Goal: Information Seeking & Learning: Understand process/instructions

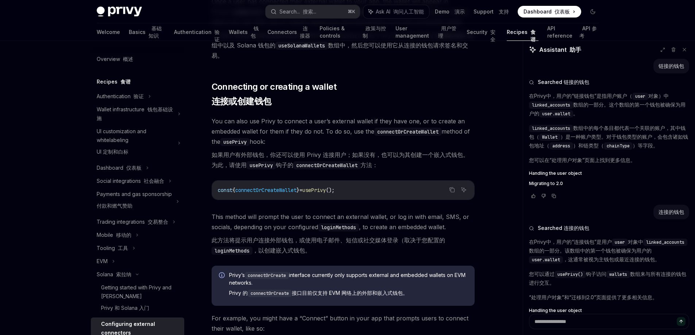
scroll to position [469, 0]
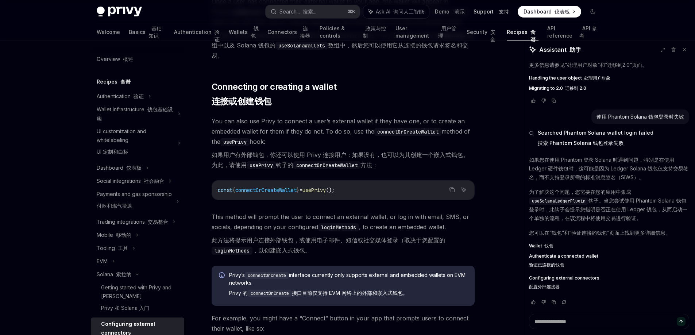
click at [491, 13] on link "Support 支持" at bounding box center [491, 11] width 35 height 7
click at [488, 15] on link "Support 支持" at bounding box center [491, 11] width 35 height 7
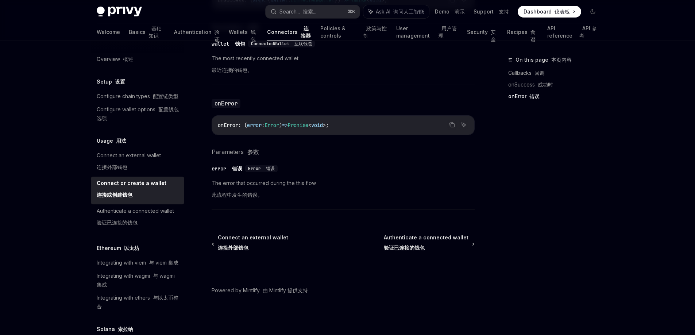
scroll to position [694, 0]
click at [310, 10] on font "搜索..." at bounding box center [310, 11] width 14 height 6
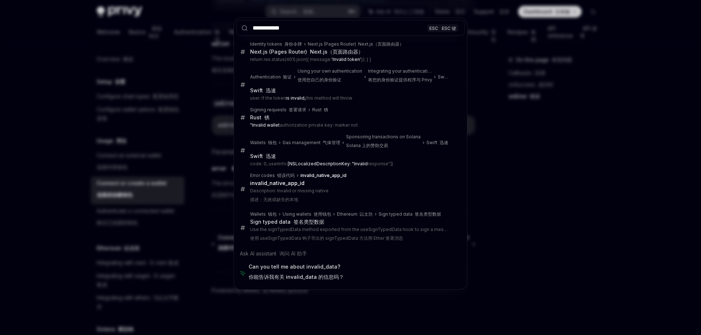
type input "**********"
click at [594, 198] on div "**********" at bounding box center [350, 167] width 701 height 335
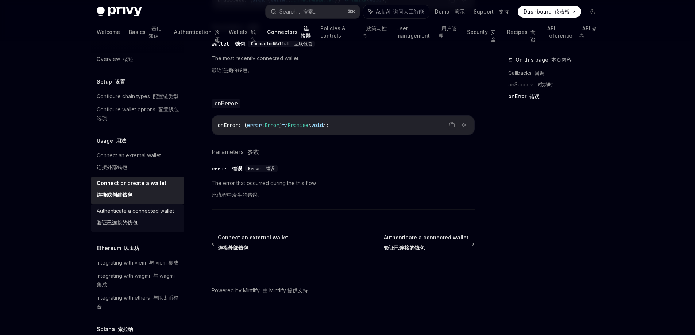
click at [119, 227] on font "验证已连接的钱包" at bounding box center [117, 222] width 41 height 9
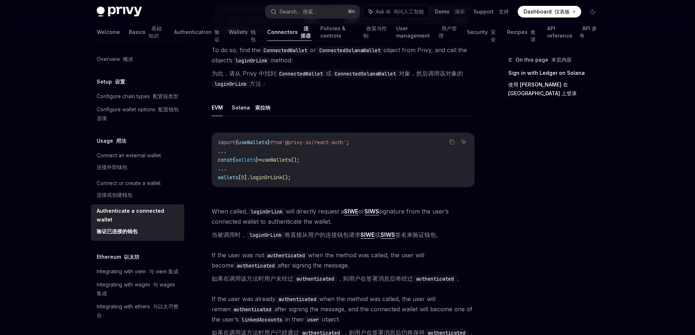
scroll to position [202, 0]
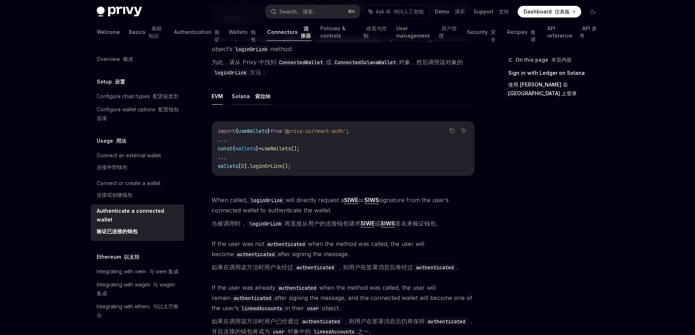
click at [256, 103] on button "Solana 索拉纳" at bounding box center [251, 96] width 39 height 17
type textarea "*"
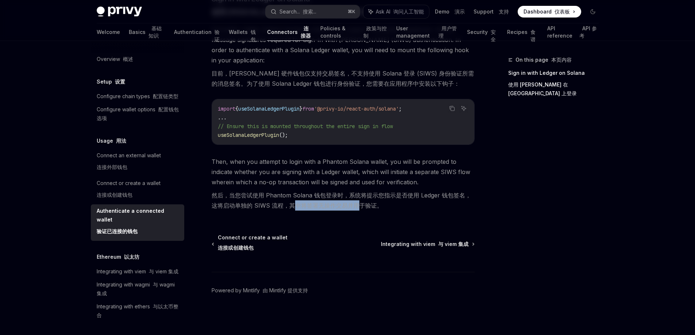
drag, startPoint x: 296, startPoint y: 200, endPoint x: 360, endPoint y: 202, distance: 63.9
click at [360, 202] on font "然后，当您尝试使用 Phantom Solana 钱包登录时，系统将提示您指示是否使用 Ledger 钱包签名，这将启动单独的 SIWS 流程，其中将签署无操…" at bounding box center [342, 201] width 260 height 18
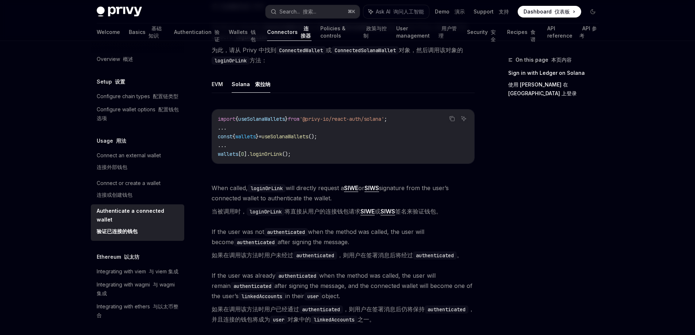
scroll to position [203, 0]
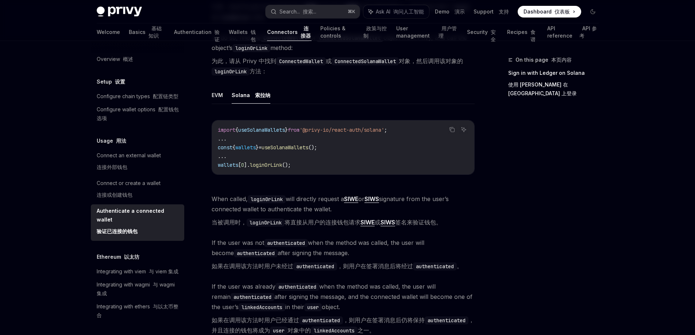
click at [395, 226] on link "SIWS" at bounding box center [388, 223] width 15 height 8
